Goal: Transaction & Acquisition: Purchase product/service

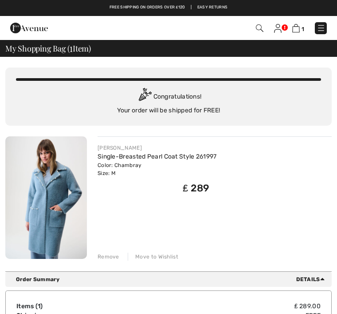
click at [278, 30] on img at bounding box center [278, 28] width 8 height 9
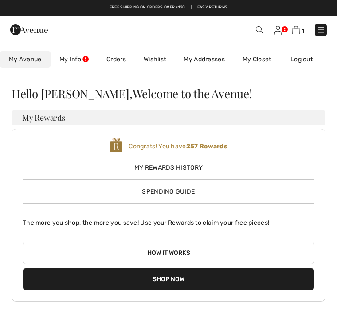
click at [299, 26] on img at bounding box center [296, 30] width 8 height 8
click at [295, 30] on img at bounding box center [296, 30] width 8 height 8
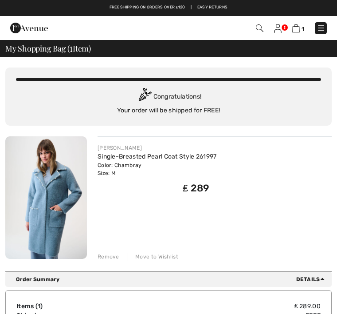
click at [317, 24] on img at bounding box center [321, 28] width 9 height 9
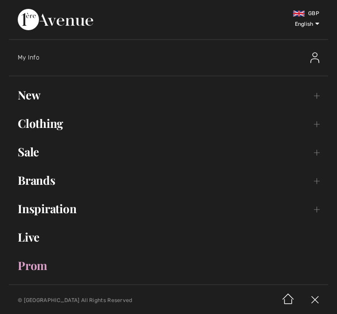
click at [320, 27] on select "English Français" at bounding box center [298, 23] width 42 height 27
click at [37, 93] on link "New Toggle submenu" at bounding box center [169, 95] width 320 height 20
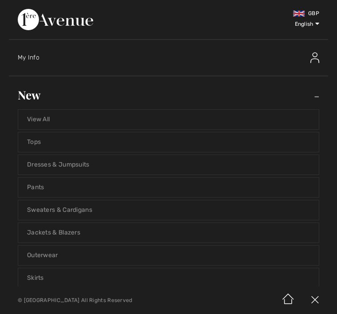
click at [102, 229] on link "Jackets & Blazers" at bounding box center [168, 233] width 301 height 20
click at [87, 228] on link "Jackets & Blazers" at bounding box center [168, 233] width 301 height 20
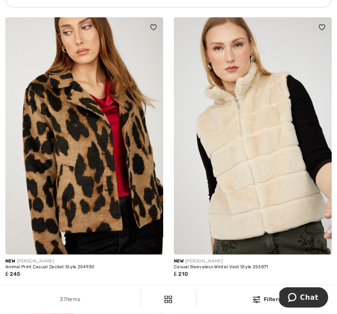
scroll to position [1855, 0]
click at [126, 179] on img at bounding box center [84, 135] width 158 height 237
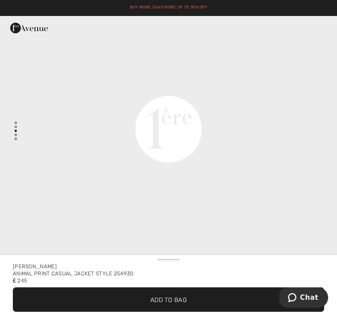
scroll to position [1152, 0]
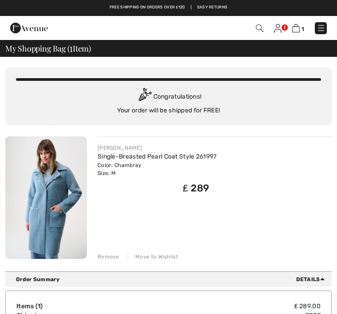
click at [263, 26] on img at bounding box center [260, 28] width 8 height 8
